Goal: Task Accomplishment & Management: Use online tool/utility

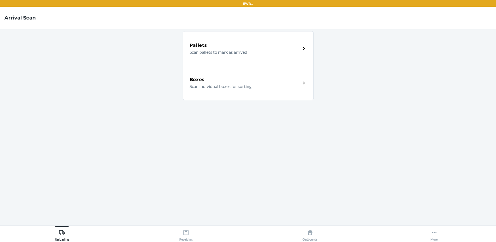
click at [230, 88] on p "Scan individual boxes for sorting" at bounding box center [242, 86] width 107 height 7
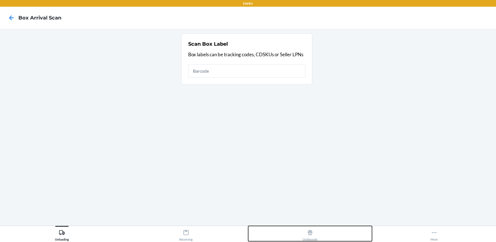
click at [310, 231] on icon at bounding box center [310, 233] width 6 height 6
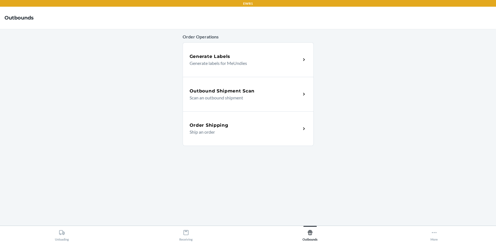
click at [280, 100] on p "Scan an outbound shipment" at bounding box center [242, 97] width 107 height 7
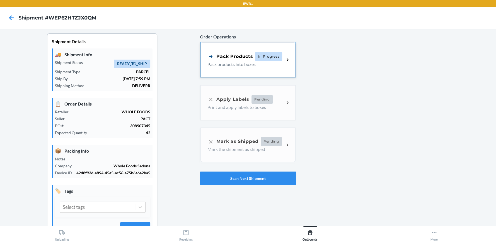
click at [236, 70] on div "Pack Products In Progress Pack products into boxes" at bounding box center [247, 59] width 95 height 35
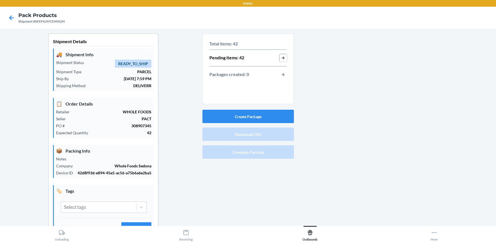
click at [279, 59] on button "button-view-pending-items" at bounding box center [282, 57] width 7 height 7
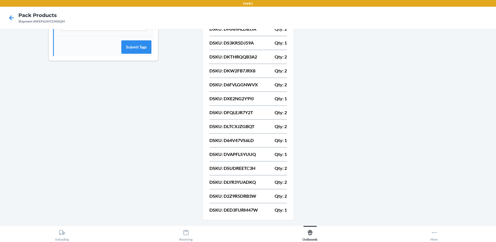
scroll to position [196, 0]
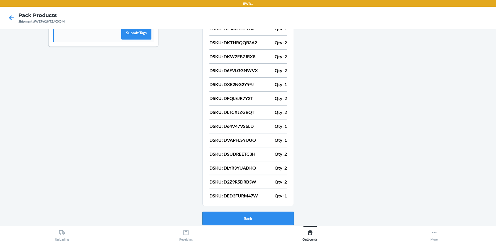
click at [256, 220] on button "Back" at bounding box center [247, 218] width 91 height 13
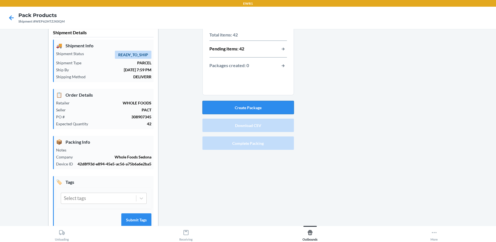
scroll to position [0, 0]
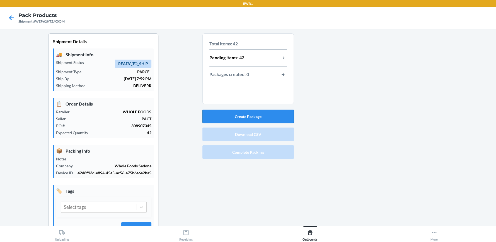
click at [247, 115] on button "Create Package" at bounding box center [247, 116] width 91 height 13
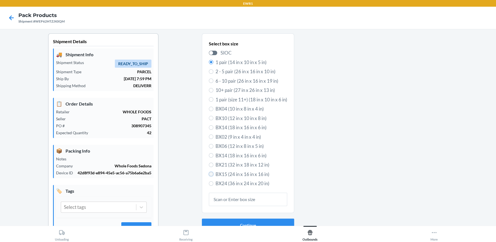
click at [209, 174] on input "BX15 (24 in x 16 in x 16 in)" at bounding box center [211, 174] width 4 height 4
radio input "true"
radio input "false"
click at [252, 222] on button "Continue" at bounding box center [248, 225] width 92 height 13
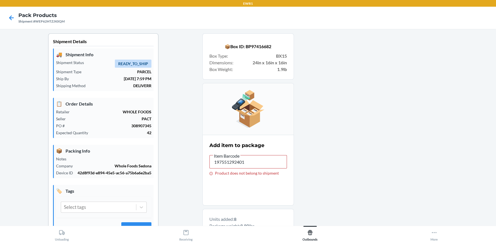
click at [362, 91] on div at bounding box center [393, 239] width 198 height 413
drag, startPoint x: 258, startPoint y: 164, endPoint x: 166, endPoint y: 164, distance: 92.2
click at [166, 164] on div "Shipment Details 🚚 Shipment Info Shipment Status READY_TO_SHIP Shipment Type PA…" at bounding box center [247, 239] width 487 height 413
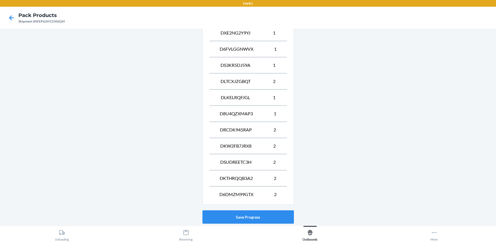
scroll to position [268, 0]
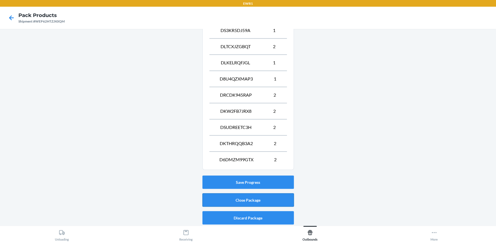
click at [257, 198] on button "Close Package" at bounding box center [247, 199] width 91 height 13
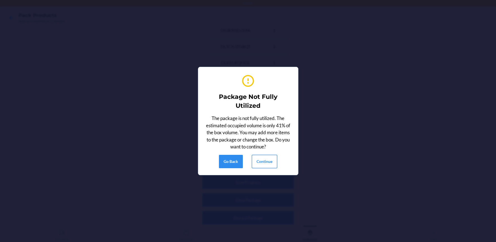
click at [270, 162] on button "Continue" at bounding box center [264, 161] width 25 height 13
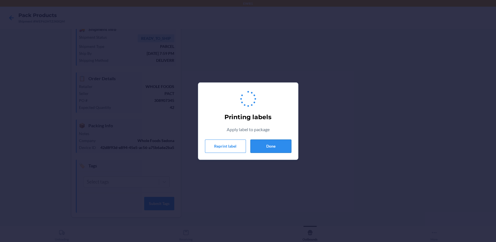
click at [253, 143] on button "Done" at bounding box center [270, 146] width 41 height 13
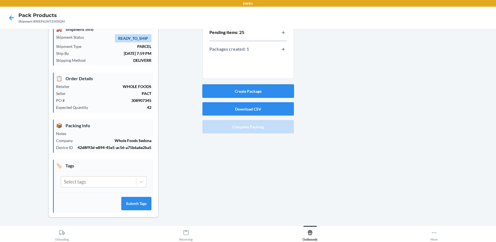
click at [253, 88] on button "Create Package" at bounding box center [247, 90] width 91 height 13
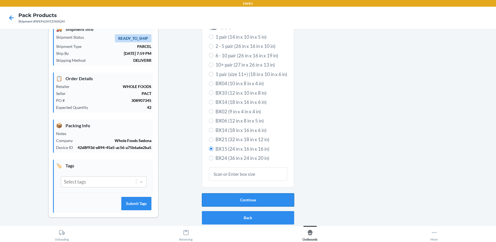
click at [265, 202] on button "Continue" at bounding box center [248, 199] width 92 height 13
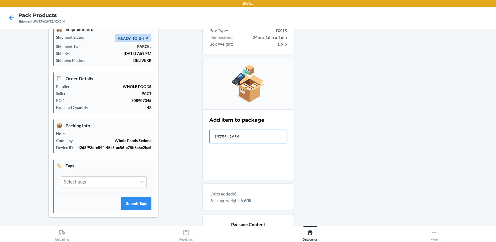
type input "19755126564"
type input "197551265"
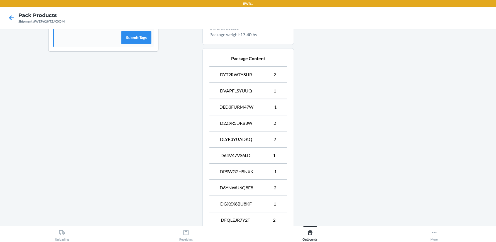
scroll to position [268, 0]
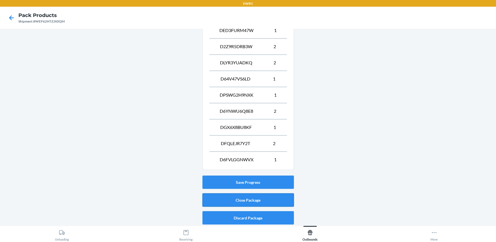
click at [263, 196] on button "Close Package" at bounding box center [247, 199] width 91 height 13
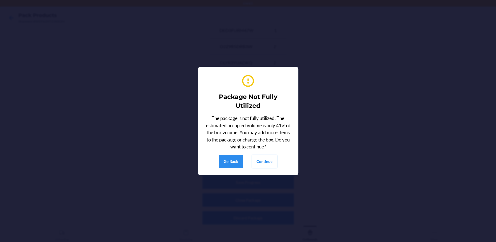
click at [265, 164] on button "Continue" at bounding box center [264, 161] width 25 height 13
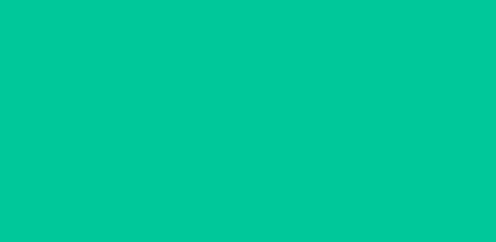
scroll to position [25, 0]
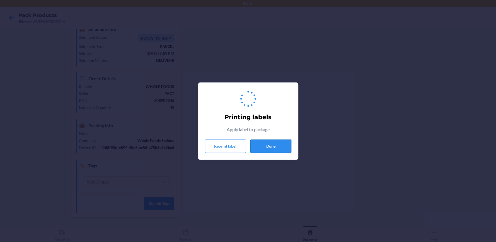
click at [266, 151] on button "Done" at bounding box center [270, 146] width 41 height 13
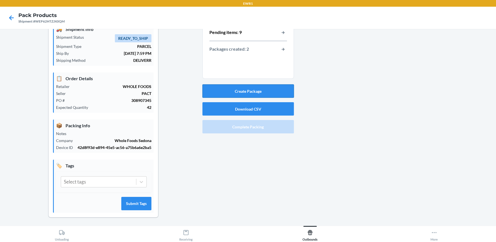
click at [248, 94] on button "Create Package" at bounding box center [247, 90] width 91 height 13
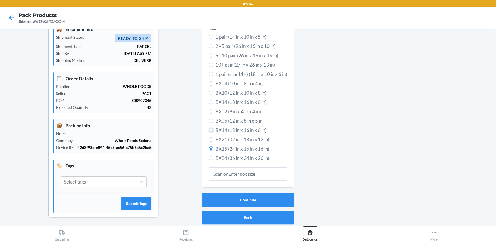
click at [209, 128] on input "BX14 (18 in x 16 in x 6 in)" at bounding box center [211, 130] width 4 height 4
radio input "true"
radio input "false"
click at [250, 201] on button "Continue" at bounding box center [248, 199] width 92 height 13
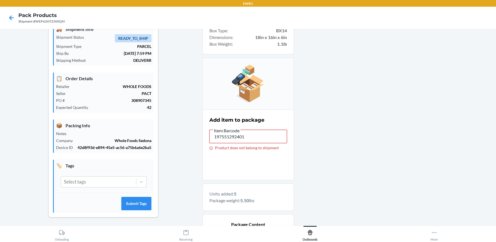
drag, startPoint x: 252, startPoint y: 136, endPoint x: 92, endPoint y: 130, distance: 160.3
click at [92, 130] on div "Shipment Details 🚚 Shipment Info Shipment Status READY_TO_SHIP Shipment Type PA…" at bounding box center [247, 174] width 487 height 332
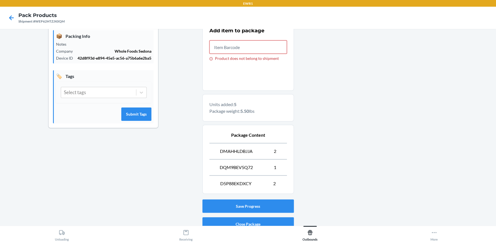
scroll to position [139, 0]
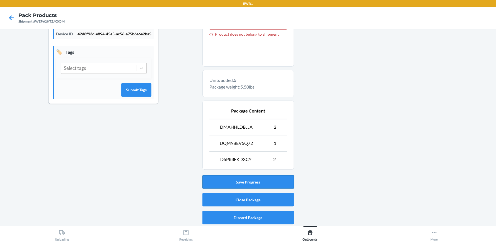
click at [247, 184] on button "Save Progress" at bounding box center [247, 181] width 91 height 13
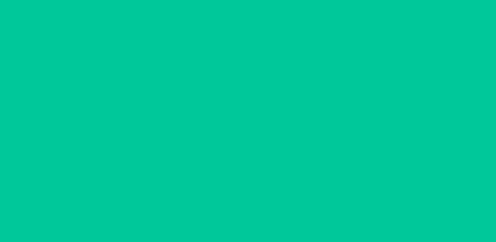
scroll to position [25, 0]
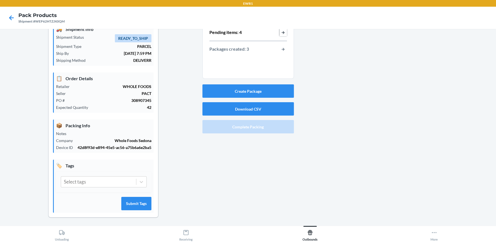
click at [279, 34] on button "button-view-pending-items" at bounding box center [282, 32] width 7 height 7
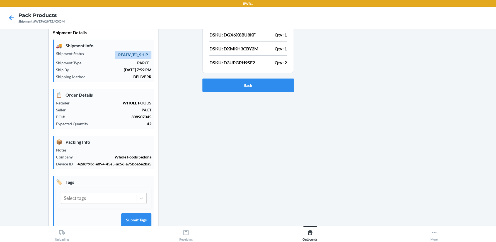
scroll to position [0, 0]
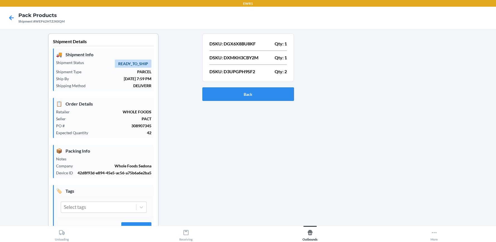
click at [250, 92] on button "Back" at bounding box center [247, 93] width 91 height 13
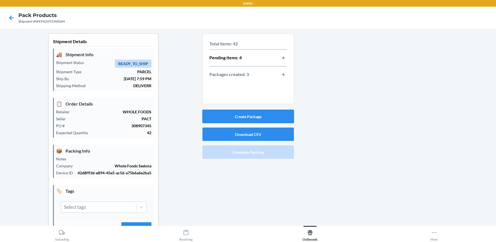
click at [252, 116] on button "Create Package" at bounding box center [247, 116] width 91 height 13
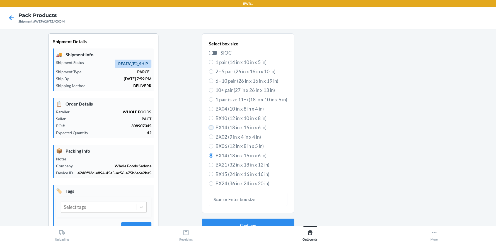
click at [209, 127] on input "BX14 (18 in x 16 in x 6 in)" at bounding box center [211, 127] width 4 height 4
radio input "true"
radio input "false"
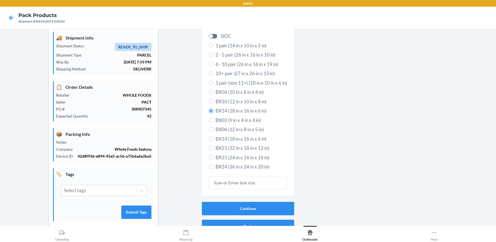
scroll to position [26, 0]
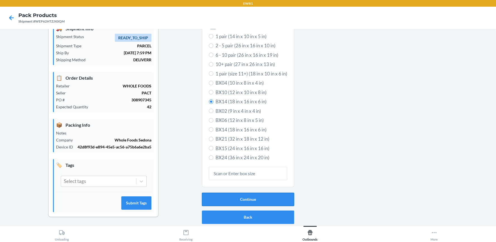
click at [246, 204] on button "Continue" at bounding box center [248, 199] width 92 height 13
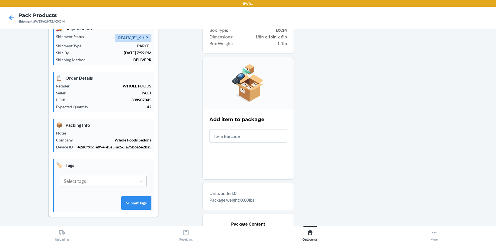
click at [237, 135] on input "text" at bounding box center [247, 135] width 77 height 13
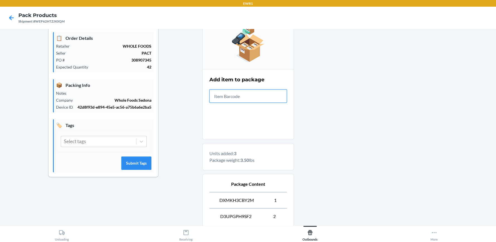
scroll to position [123, 0]
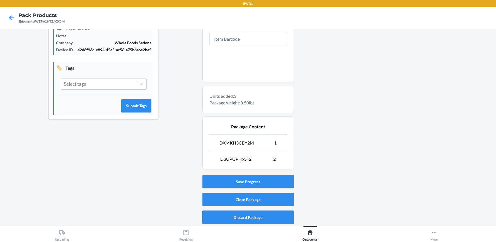
click at [257, 216] on button "Discard Package" at bounding box center [247, 217] width 91 height 13
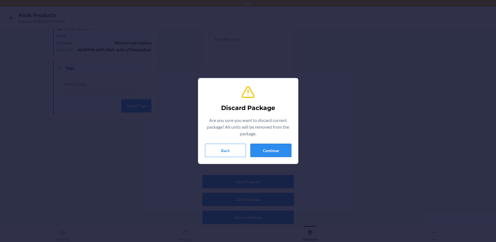
click at [272, 151] on button "Continue" at bounding box center [270, 150] width 41 height 13
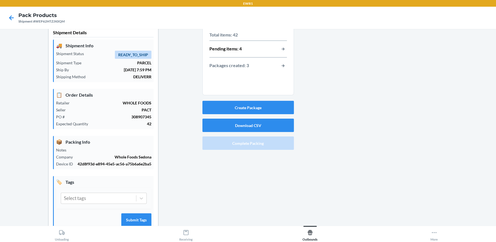
scroll to position [0, 0]
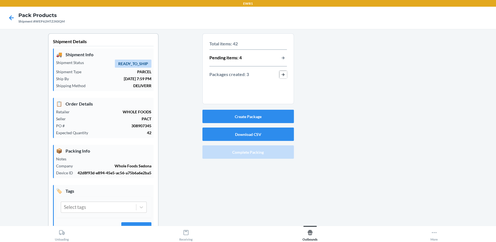
click at [279, 76] on button "button-view-packages-created" at bounding box center [282, 74] width 7 height 7
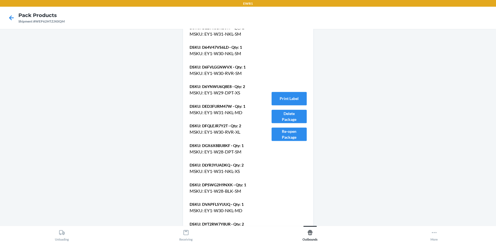
scroll to position [450, 0]
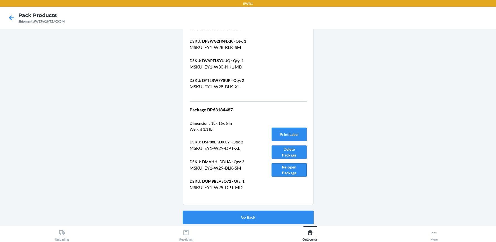
click at [284, 167] on button "Re-open Package" at bounding box center [288, 169] width 35 height 13
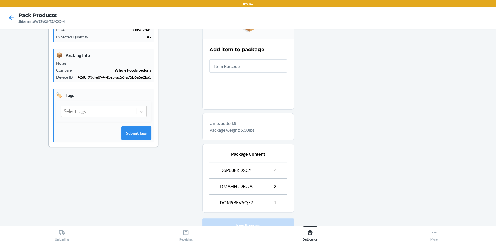
click at [255, 63] on input "text" at bounding box center [247, 65] width 77 height 13
type input "D3UPGPH9SF2"
drag, startPoint x: 254, startPoint y: 65, endPoint x: 206, endPoint y: 66, distance: 47.7
click at [206, 66] on section "Add item to package Item Barcode D3UPGPH9SF2" at bounding box center [247, 74] width 91 height 71
click at [251, 66] on input "D3UPGPH9SF2" at bounding box center [247, 65] width 77 height 13
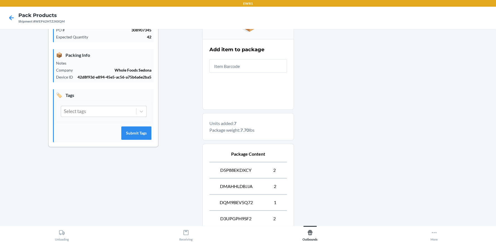
click at [261, 67] on input "text" at bounding box center [247, 65] width 77 height 13
type input "DXMKH3CBY2M"
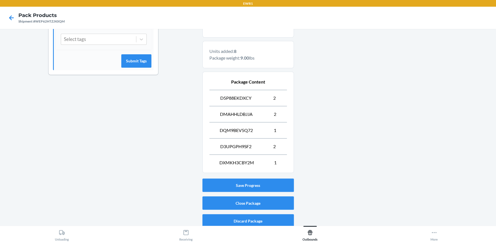
scroll to position [171, 0]
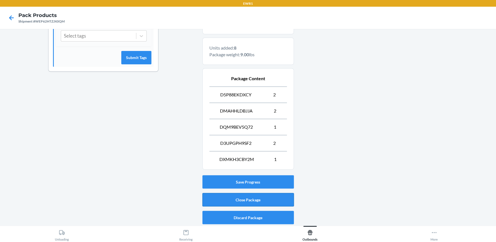
click at [266, 202] on button "Close Package" at bounding box center [247, 199] width 91 height 13
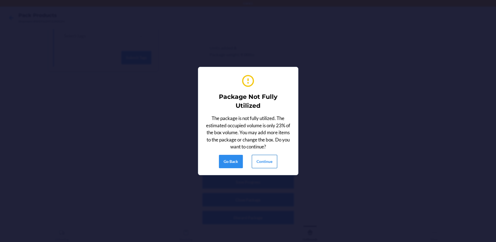
click at [268, 159] on button "Continue" at bounding box center [264, 161] width 25 height 13
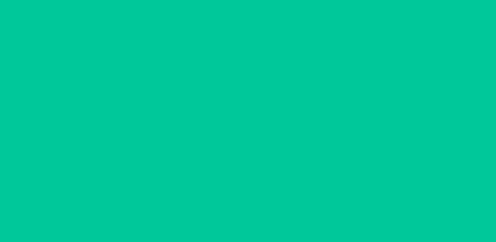
scroll to position [25, 0]
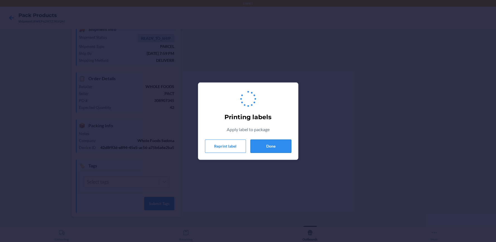
click at [266, 146] on button "Done" at bounding box center [270, 146] width 41 height 13
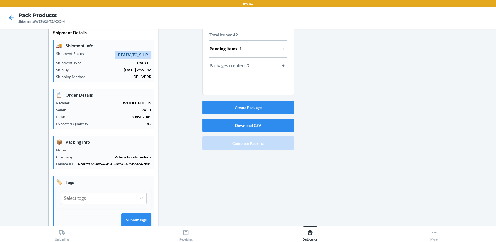
scroll to position [0, 0]
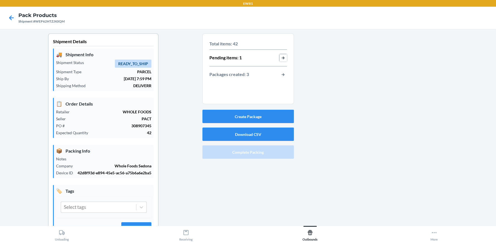
click at [279, 59] on button "button-view-pending-items" at bounding box center [282, 57] width 7 height 7
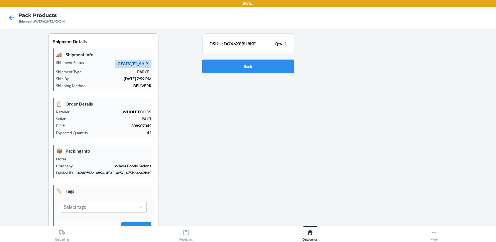
click at [273, 63] on button "Back" at bounding box center [247, 66] width 91 height 13
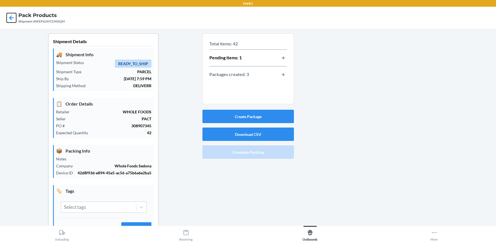
click at [11, 16] on icon at bounding box center [11, 17] width 9 height 9
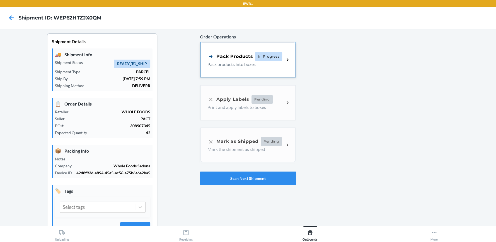
click at [210, 60] on icon at bounding box center [210, 56] width 7 height 7
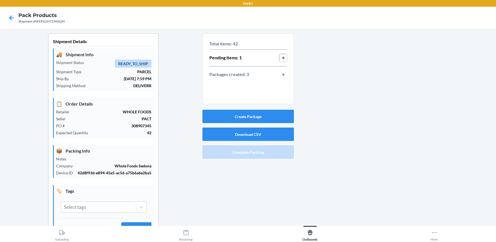
click at [279, 59] on button "button-view-pending-items" at bounding box center [282, 57] width 7 height 7
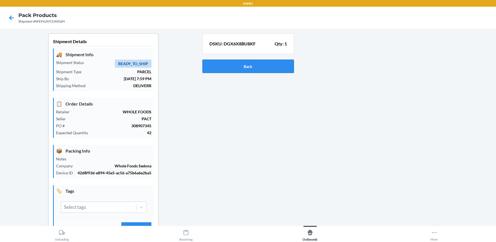
click at [258, 65] on button "Back" at bounding box center [247, 66] width 91 height 13
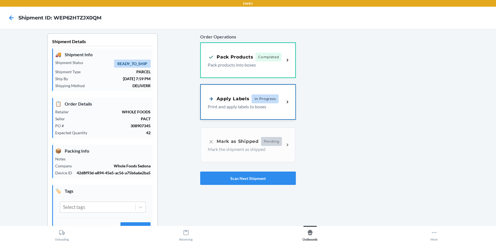
click at [252, 108] on p "Print and apply labels to boxes" at bounding box center [244, 106] width 72 height 7
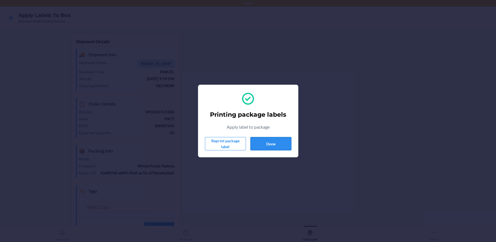
click at [264, 144] on button "Done" at bounding box center [270, 143] width 41 height 13
click at [269, 147] on button "Done" at bounding box center [270, 143] width 41 height 13
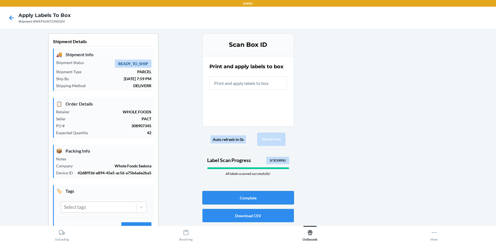
click at [251, 198] on button "Complete" at bounding box center [247, 197] width 91 height 13
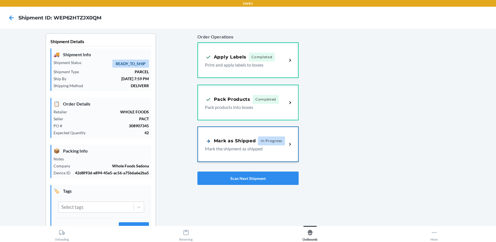
click at [225, 136] on div "Mark as Shipped In Progress Mark the shipment as shipped" at bounding box center [248, 144] width 100 height 35
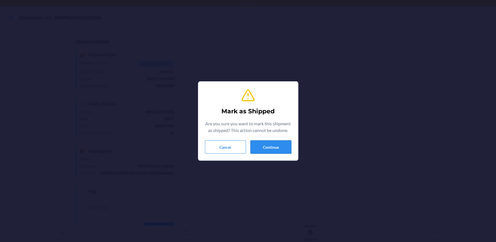
click at [267, 143] on button "Continue" at bounding box center [270, 146] width 41 height 13
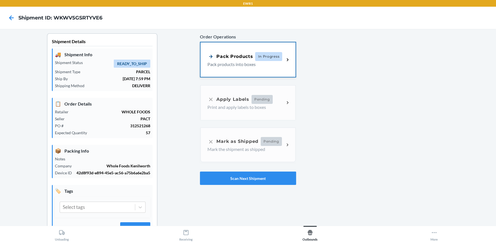
click at [263, 77] on div "Pack Products In Progress Pack products into boxes" at bounding box center [247, 59] width 95 height 35
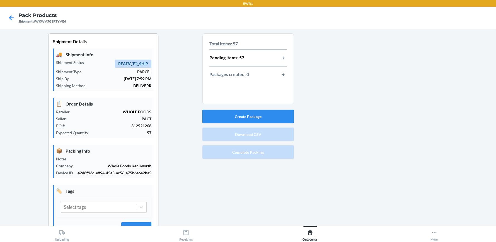
click at [257, 118] on button "Create Package" at bounding box center [247, 116] width 91 height 13
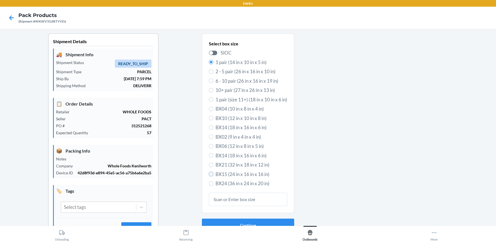
click at [209, 174] on input "BX15 (24 in x 16 in x 16 in)" at bounding box center [211, 174] width 4 height 4
radio input "true"
radio input "false"
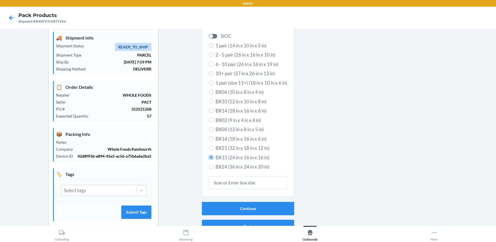
scroll to position [26, 0]
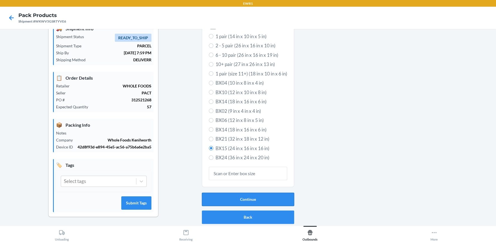
click at [281, 198] on button "Continue" at bounding box center [248, 199] width 92 height 13
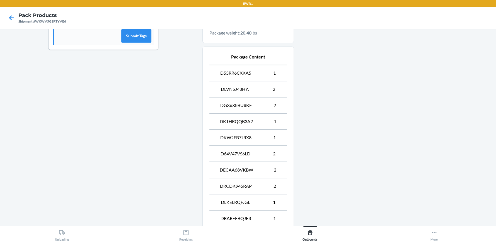
scroll to position [300, 0]
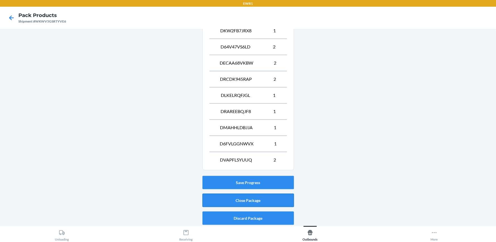
click at [245, 202] on button "Close Package" at bounding box center [247, 200] width 91 height 13
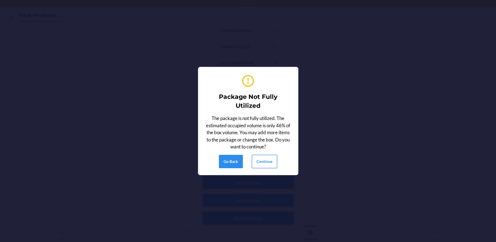
click at [268, 164] on button "Continue" at bounding box center [264, 161] width 25 height 13
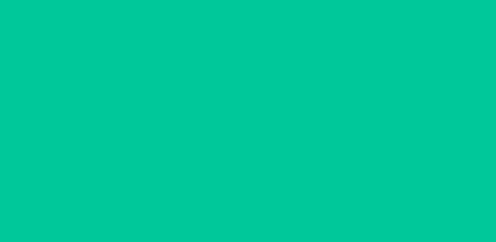
scroll to position [25, 0]
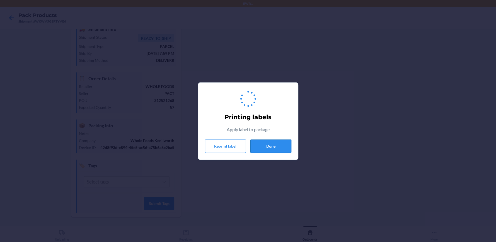
click at [271, 149] on button "Done" at bounding box center [270, 146] width 41 height 13
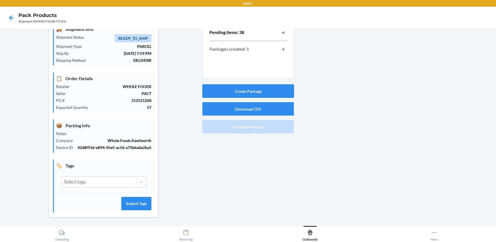
click at [279, 94] on button "Create Package" at bounding box center [247, 90] width 91 height 13
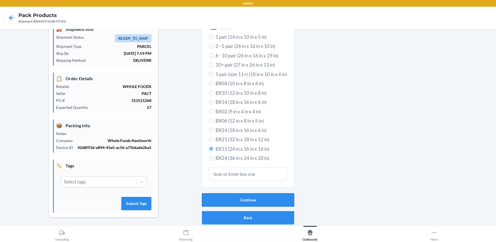
click at [212, 196] on button "Continue" at bounding box center [248, 199] width 92 height 13
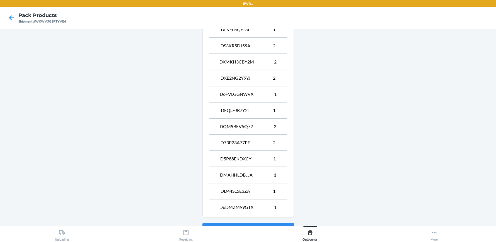
scroll to position [317, 0]
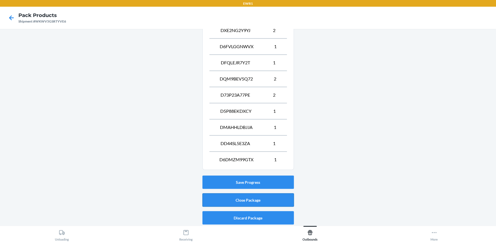
click at [237, 197] on button "Close Package" at bounding box center [247, 199] width 91 height 13
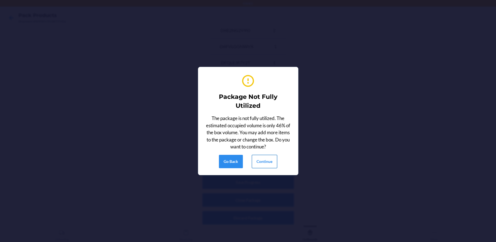
click at [260, 162] on button "Continue" at bounding box center [264, 161] width 25 height 13
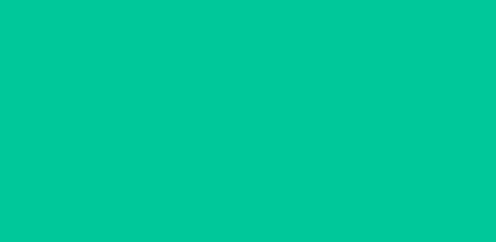
scroll to position [25, 0]
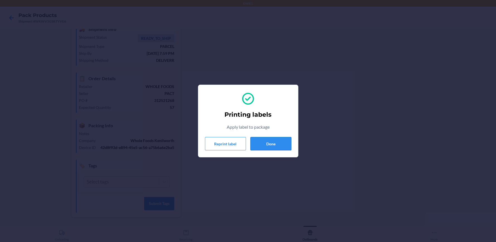
click at [271, 147] on button "Done" at bounding box center [270, 143] width 41 height 13
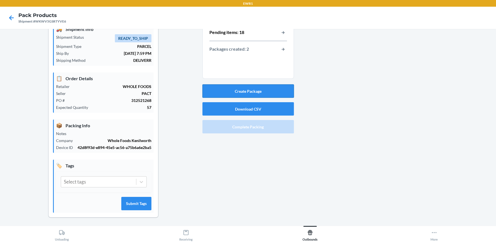
click at [266, 94] on button "Create Package" at bounding box center [247, 90] width 91 height 13
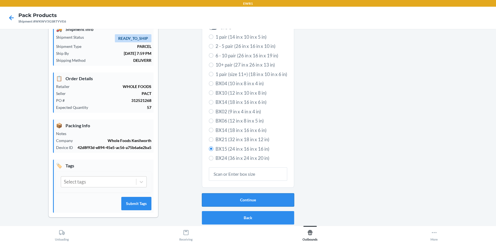
click at [245, 199] on button "Continue" at bounding box center [248, 199] width 92 height 13
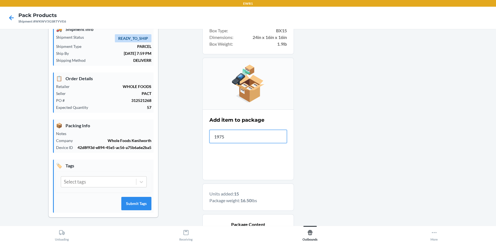
type input "19755"
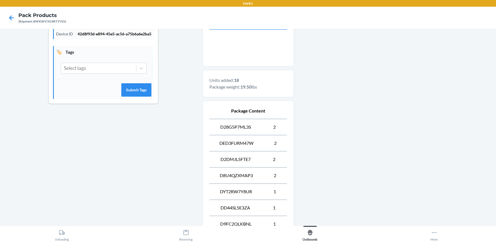
scroll to position [268, 0]
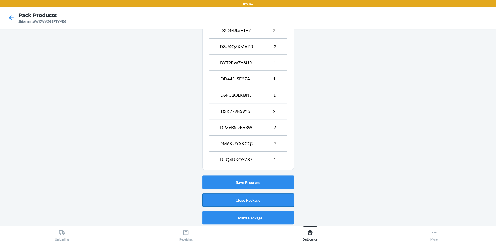
click at [271, 201] on button "Close Package" at bounding box center [247, 199] width 91 height 13
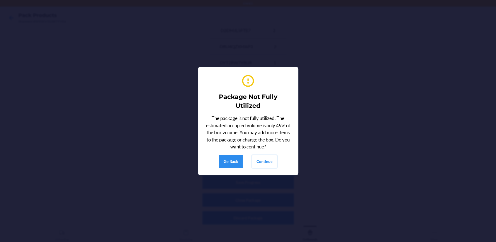
click at [264, 161] on button "Continue" at bounding box center [264, 161] width 25 height 13
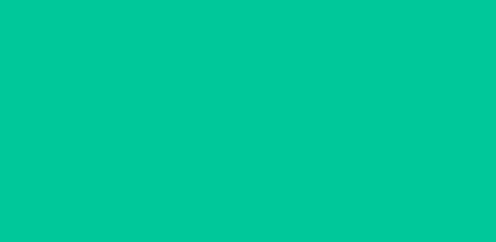
scroll to position [25, 0]
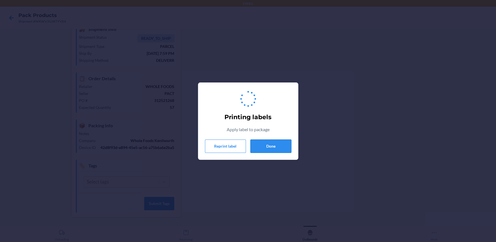
click at [273, 150] on button "Done" at bounding box center [270, 146] width 41 height 13
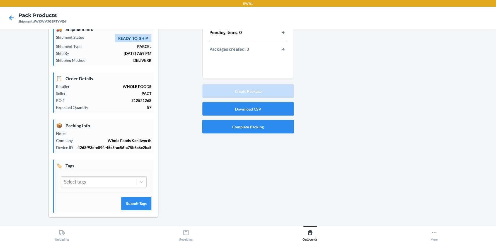
click at [271, 125] on button "Complete Packing" at bounding box center [247, 126] width 91 height 13
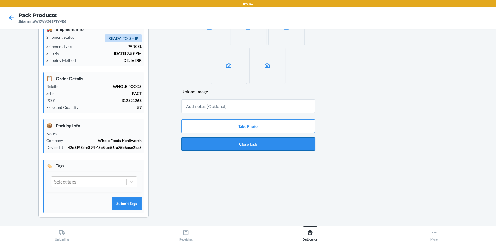
click at [271, 149] on button "Close Task" at bounding box center [248, 143] width 134 height 13
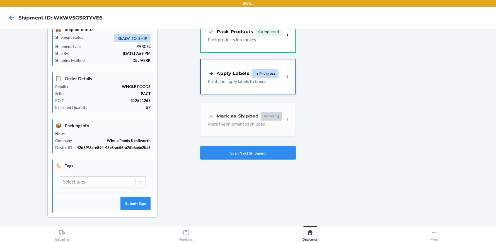
click at [268, 87] on div "Apply Labels In Progress Print and apply labels to boxes" at bounding box center [248, 76] width 94 height 35
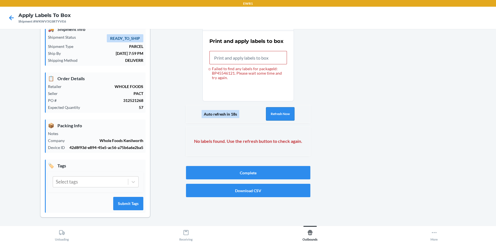
click at [290, 118] on button "Refresh Now" at bounding box center [280, 113] width 28 height 13
click at [283, 116] on button "Refresh Now" at bounding box center [280, 113] width 28 height 13
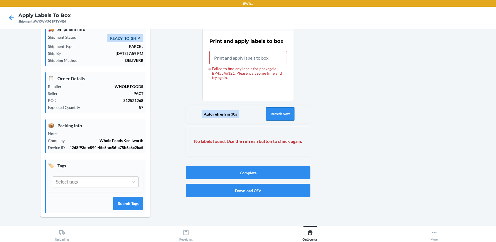
click at [283, 116] on button "Refresh Now" at bounding box center [280, 113] width 28 height 13
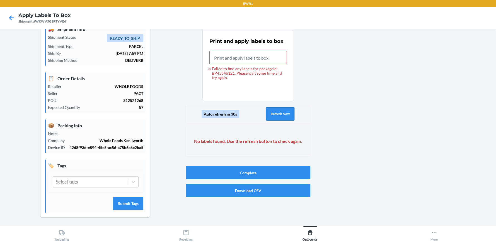
click at [283, 116] on button "Refresh Now" at bounding box center [280, 113] width 28 height 13
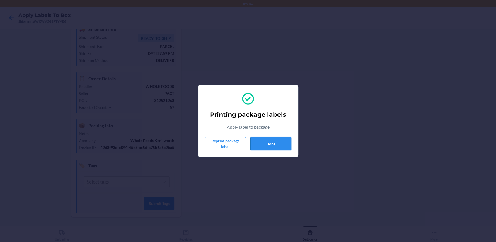
click at [283, 145] on button "Done" at bounding box center [270, 143] width 41 height 13
click at [284, 144] on button "Done" at bounding box center [270, 143] width 41 height 13
click at [264, 137] on div "Printing package labels Apply label to package Reprint package label Done" at bounding box center [248, 120] width 86 height 63
click at [264, 141] on button "Done" at bounding box center [270, 143] width 41 height 13
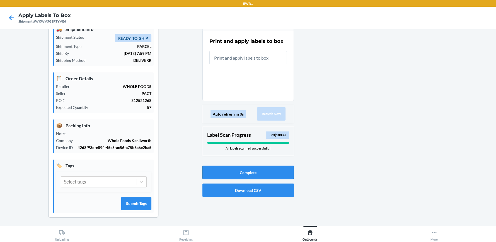
click at [263, 168] on button "Complete" at bounding box center [247, 172] width 91 height 13
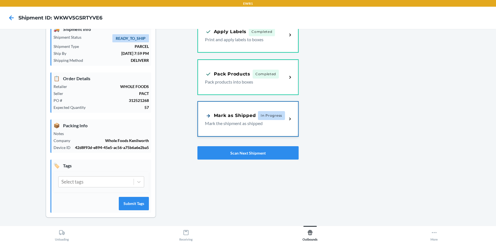
click at [258, 133] on div "Mark as Shipped In Progress Mark the shipment as shipped" at bounding box center [248, 119] width 100 height 35
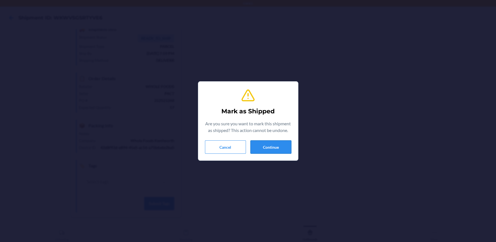
click at [259, 147] on button "Continue" at bounding box center [270, 146] width 41 height 13
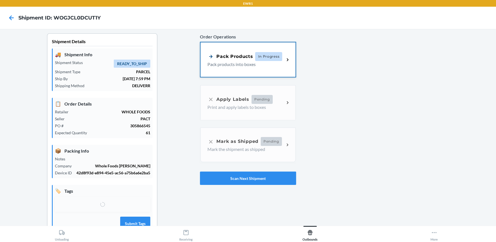
click at [256, 62] on p "Pack products into boxes" at bounding box center [243, 64] width 72 height 7
